Goal: Check status: Check status

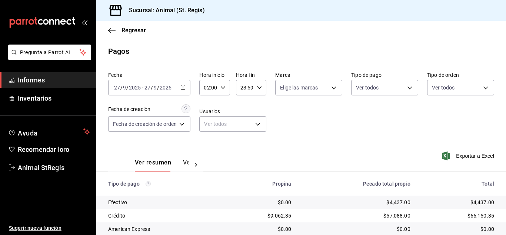
scroll to position [93, 0]
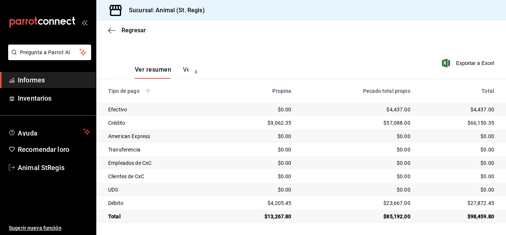
click at [132, 24] on div "Regresar" at bounding box center [301, 30] width 410 height 19
click at [132, 29] on font "Regresar" at bounding box center [134, 30] width 24 height 7
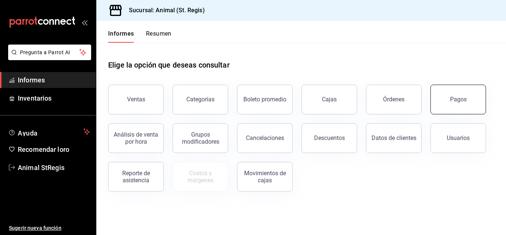
click at [470, 94] on button "Pagos" at bounding box center [459, 99] width 56 height 30
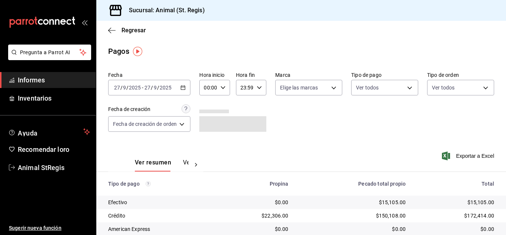
click at [225, 87] on icon "button" at bounding box center [222, 87] width 5 height 5
click at [204, 141] on button "02" at bounding box center [208, 142] width 12 height 15
type input "02:00"
click at [409, 127] on div at bounding box center [253, 117] width 506 height 235
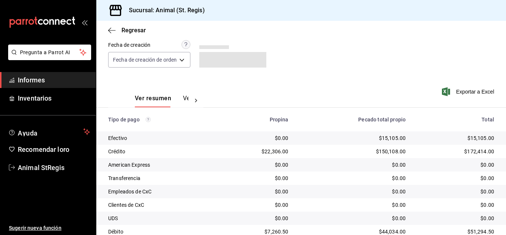
scroll to position [93, 0]
